Goal: Ask a question

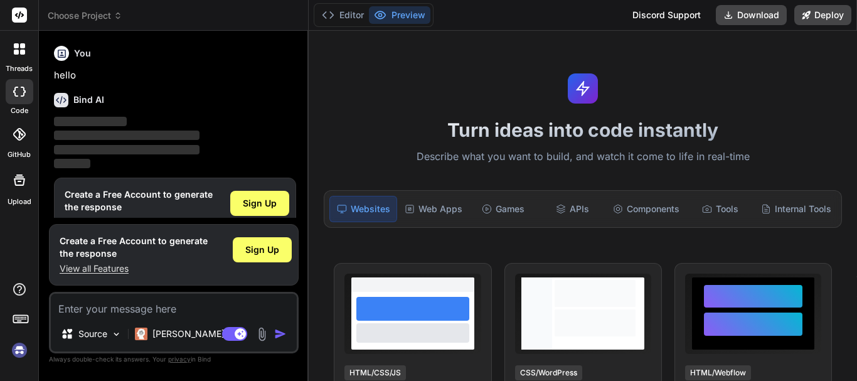
type textarea "x"
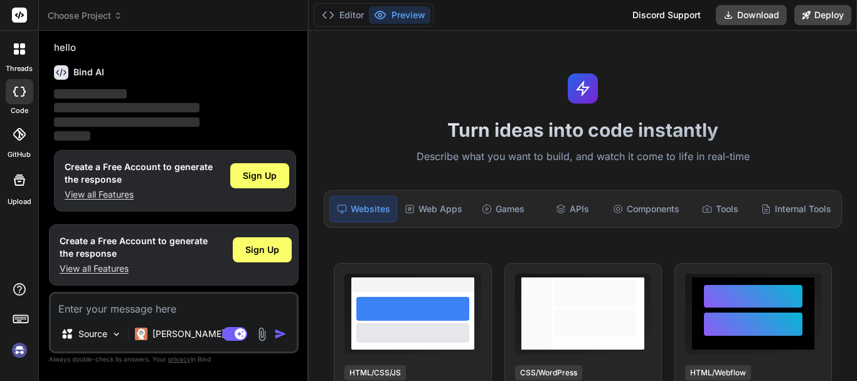
click at [104, 311] on textarea at bounding box center [174, 305] width 246 height 23
click at [120, 308] on textarea at bounding box center [174, 305] width 246 height 23
click at [16, 15] on icon at bounding box center [19, 15] width 9 height 8
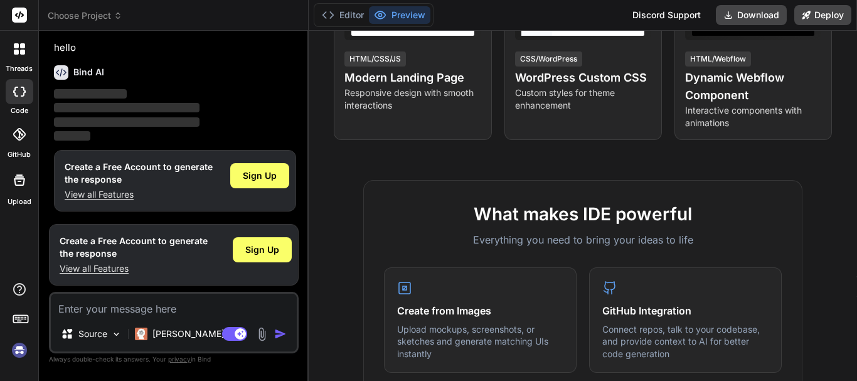
scroll to position [628, 0]
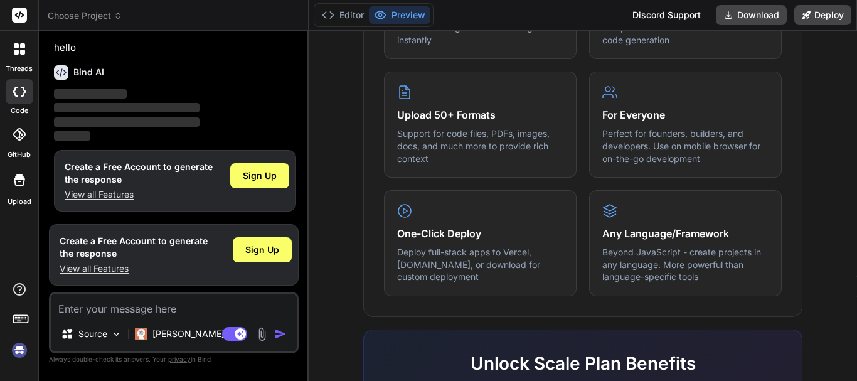
click at [91, 311] on textarea at bounding box center [174, 305] width 246 height 23
type textarea "d"
type textarea "x"
type textarea "dd"
type textarea "x"
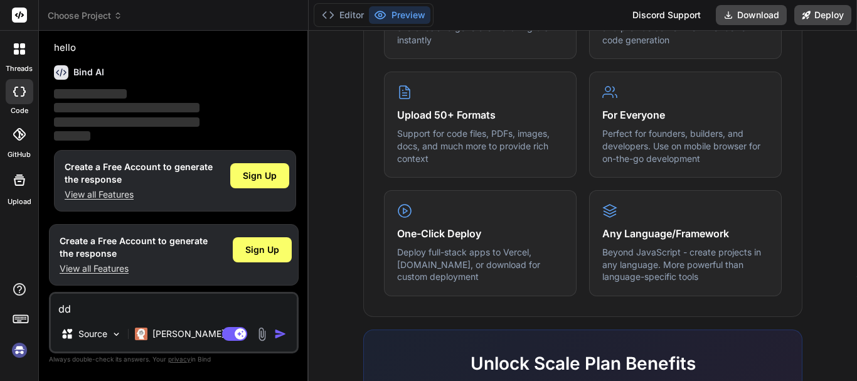
type textarea "ddd"
type textarea "x"
type textarea "dddd"
type textarea "x"
type textarea "ddddd"
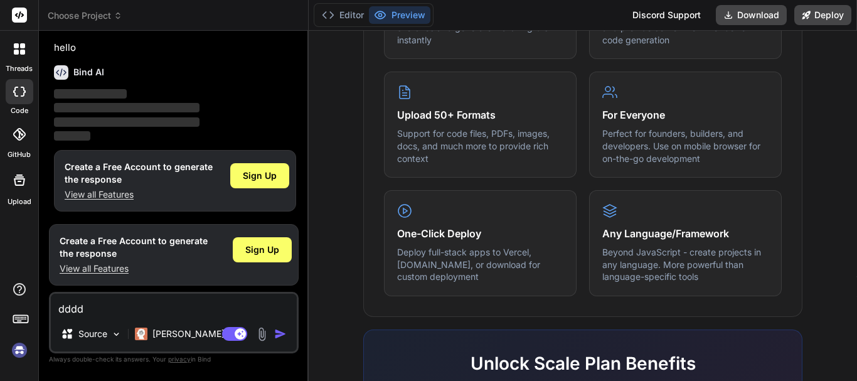
type textarea "x"
type textarea "dddddd"
type textarea "x"
type textarea "i"
type textarea "x"
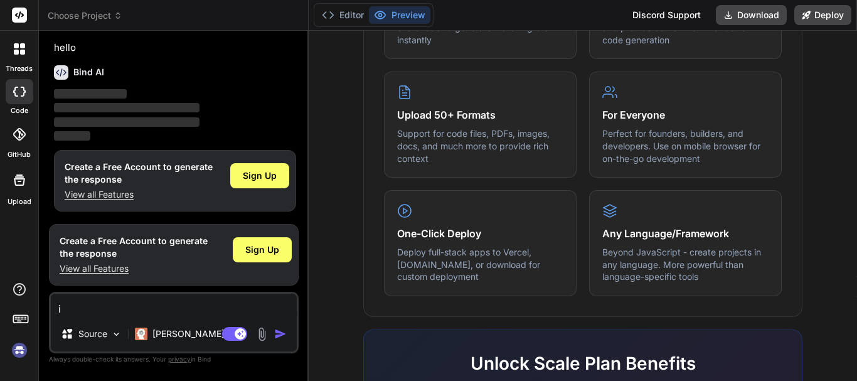
type textarea "x"
type textarea "g"
type textarea "x"
type textarea "gi"
type textarea "x"
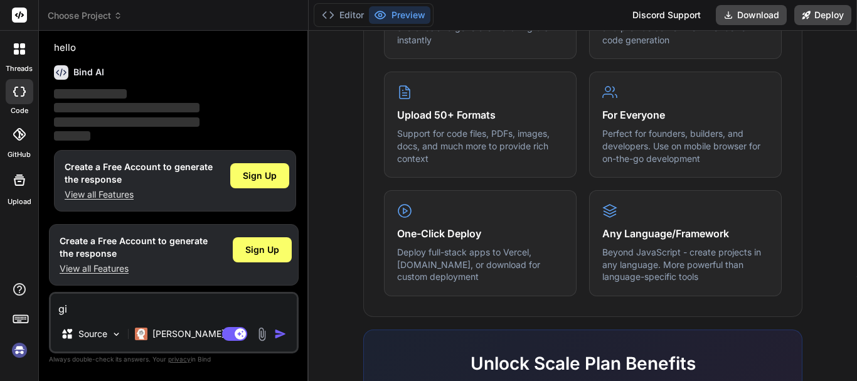
type textarea "giv"
type textarea "x"
type textarea "give"
type textarea "x"
type textarea "give"
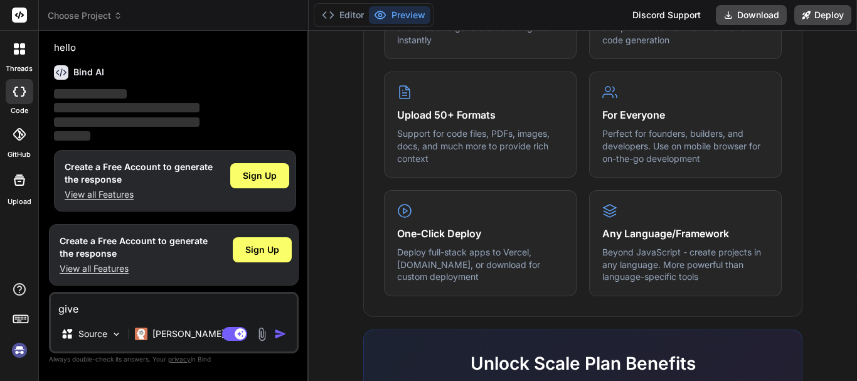
type textarea "x"
type textarea "give m"
type textarea "x"
type textarea "give me"
type textarea "x"
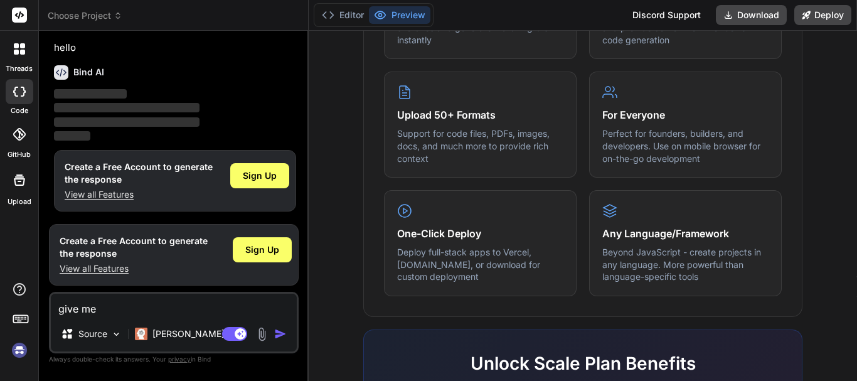
type textarea "give me"
type textarea "x"
type textarea "give me p"
type textarea "x"
type textarea "give me ph"
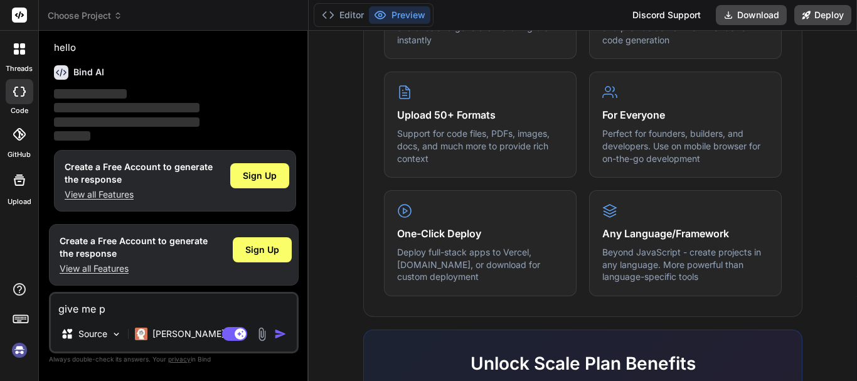
type textarea "x"
type textarea "give me php"
type textarea "x"
type textarea "give me php"
type textarea "x"
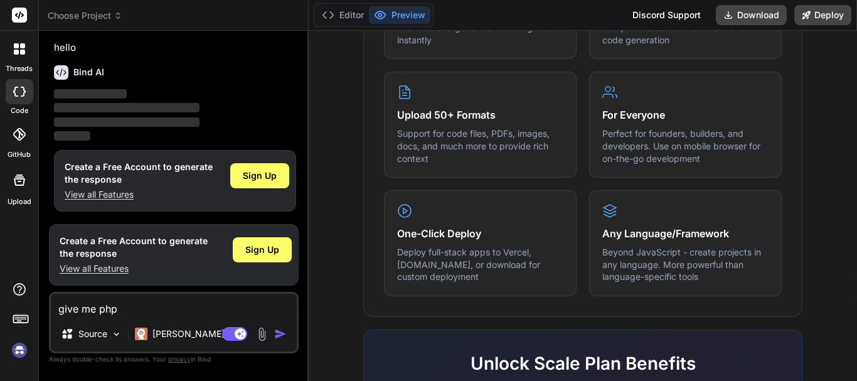
type textarea "give me php c"
type textarea "x"
type textarea "give me php co"
type textarea "x"
type textarea "give me php cod"
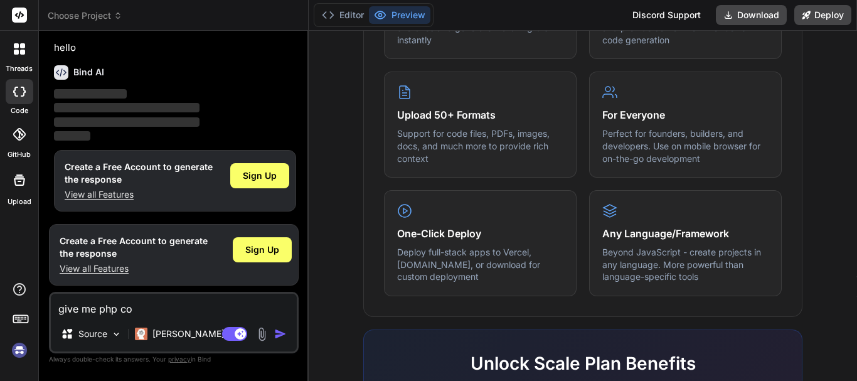
type textarea "x"
type textarea "give me php code"
type textarea "x"
type textarea "give me php code"
click at [282, 333] on img "button" at bounding box center [280, 334] width 13 height 13
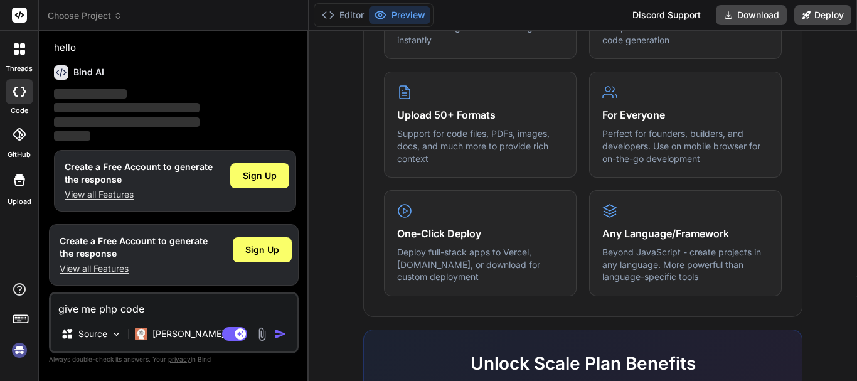
click at [23, 56] on div at bounding box center [19, 49] width 26 height 26
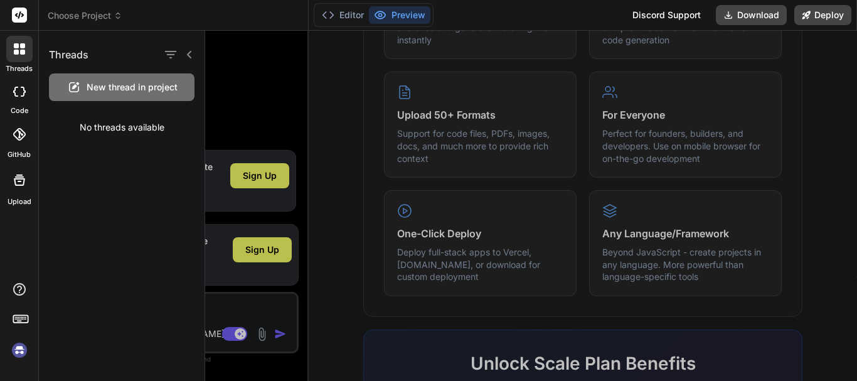
click at [138, 91] on span "New thread in project" at bounding box center [132, 87] width 91 height 13
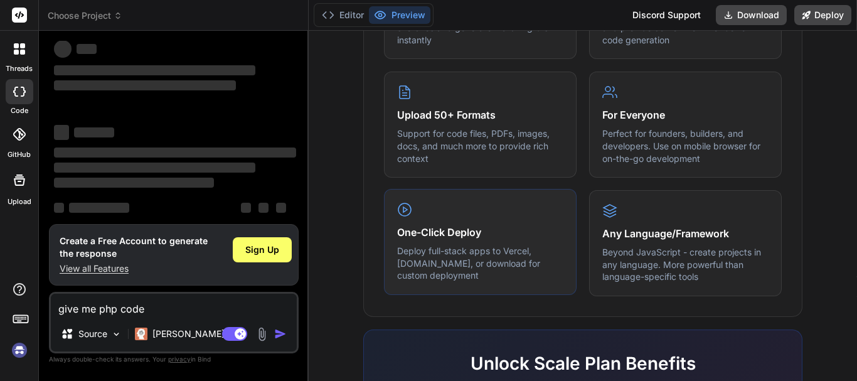
scroll to position [251, 0]
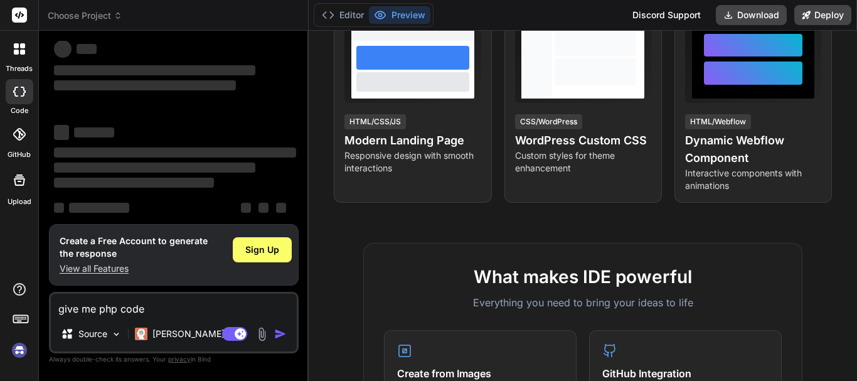
type textarea "x"
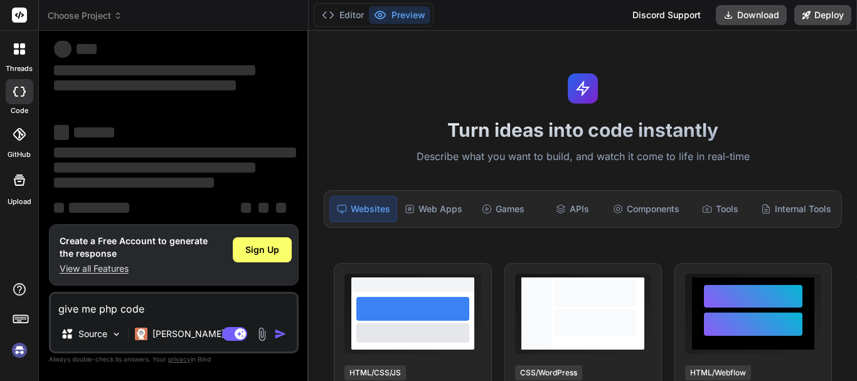
scroll to position [0, 0]
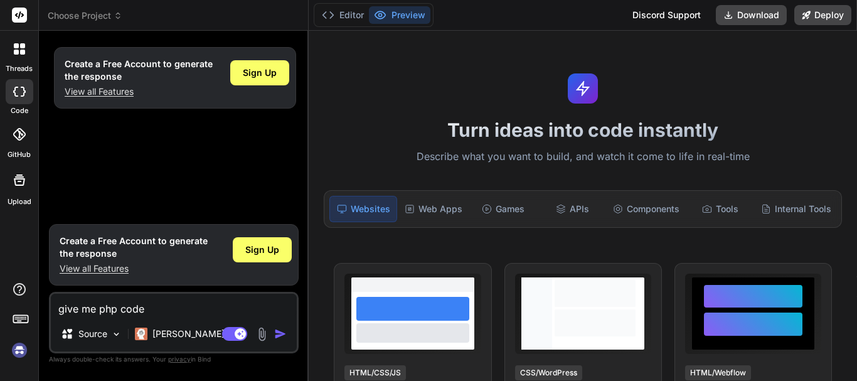
click at [20, 14] on icon at bounding box center [19, 15] width 9 height 8
click at [73, 19] on span "Choose Project" at bounding box center [85, 15] width 75 height 13
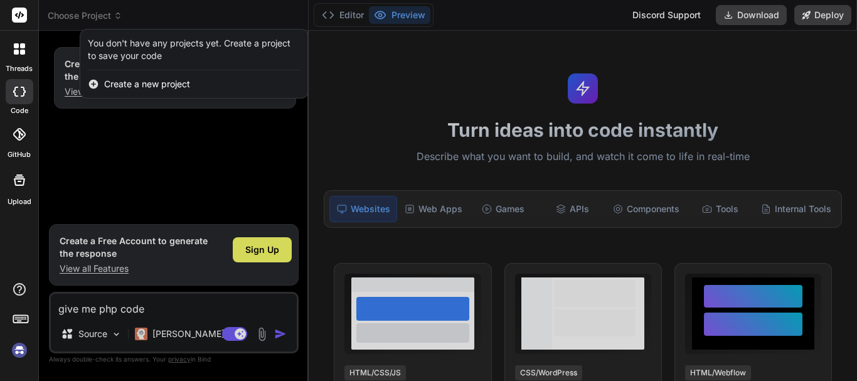
click at [147, 80] on span "Create a new project" at bounding box center [147, 84] width 86 height 13
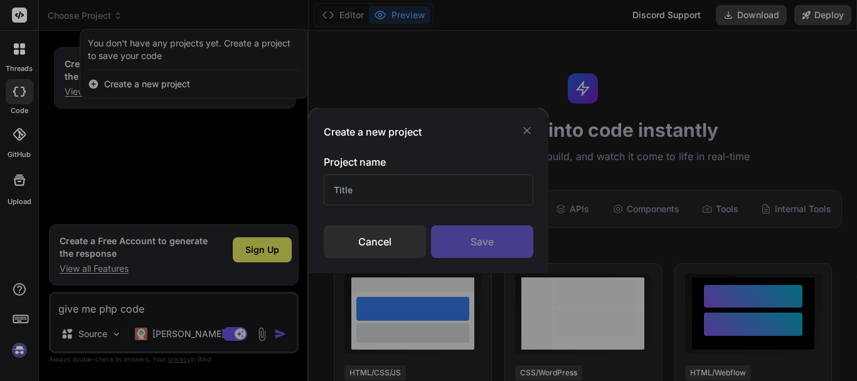
click at [522, 126] on icon at bounding box center [527, 130] width 13 height 13
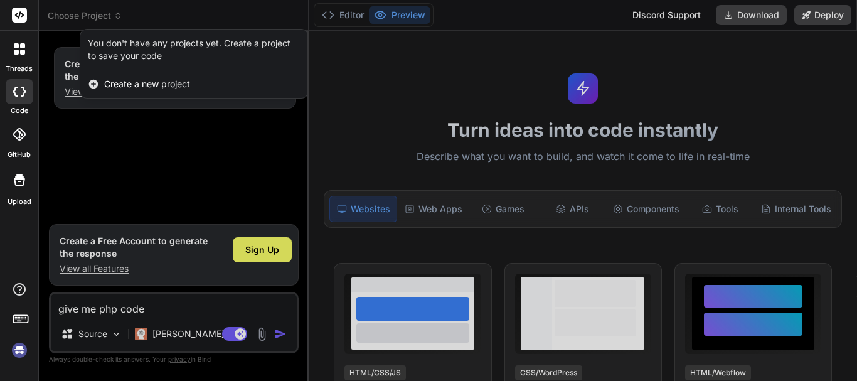
click at [19, 133] on icon at bounding box center [19, 134] width 13 height 13
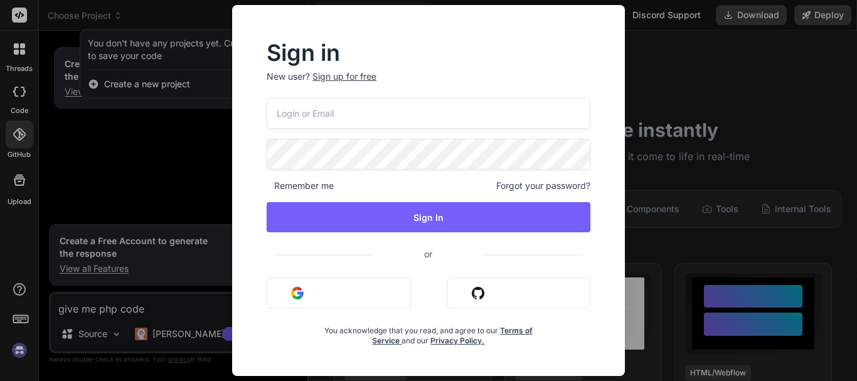
click at [174, 140] on div "Sign in New user? Sign up for free Remember me Forgot your password? Sign In or…" at bounding box center [428, 190] width 857 height 381
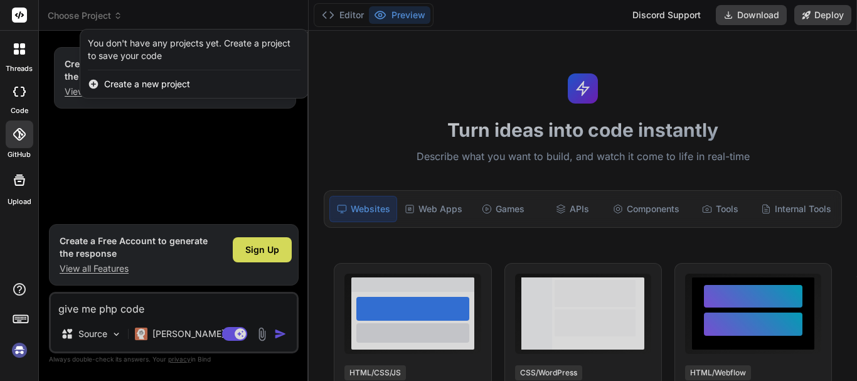
click at [22, 192] on div at bounding box center [19, 180] width 30 height 30
click at [9, 50] on div at bounding box center [19, 49] width 26 height 26
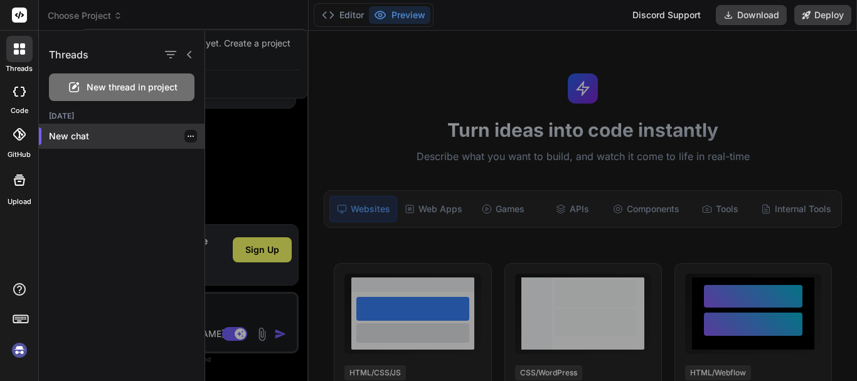
click at [60, 132] on p "New chat" at bounding box center [127, 136] width 156 height 13
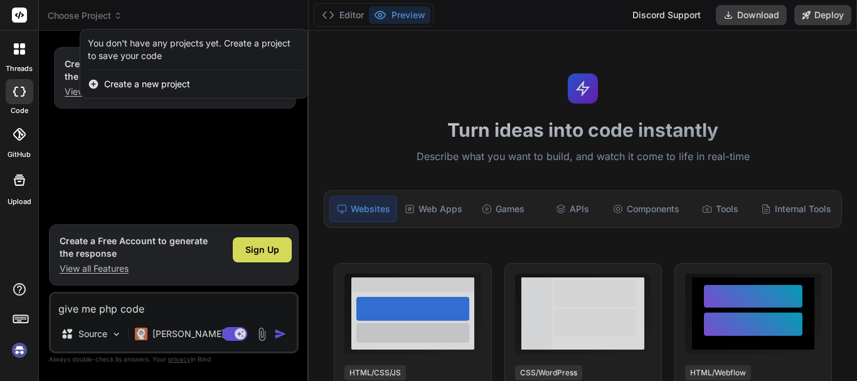
click at [161, 159] on div at bounding box center [428, 190] width 857 height 381
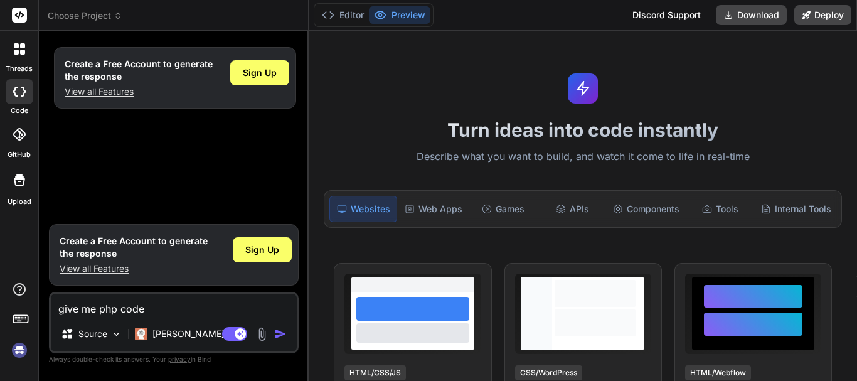
click at [17, 14] on icon at bounding box center [19, 15] width 9 height 8
click at [158, 309] on textarea "give me php code" at bounding box center [174, 305] width 246 height 23
